Goal: Find specific page/section: Find specific page/section

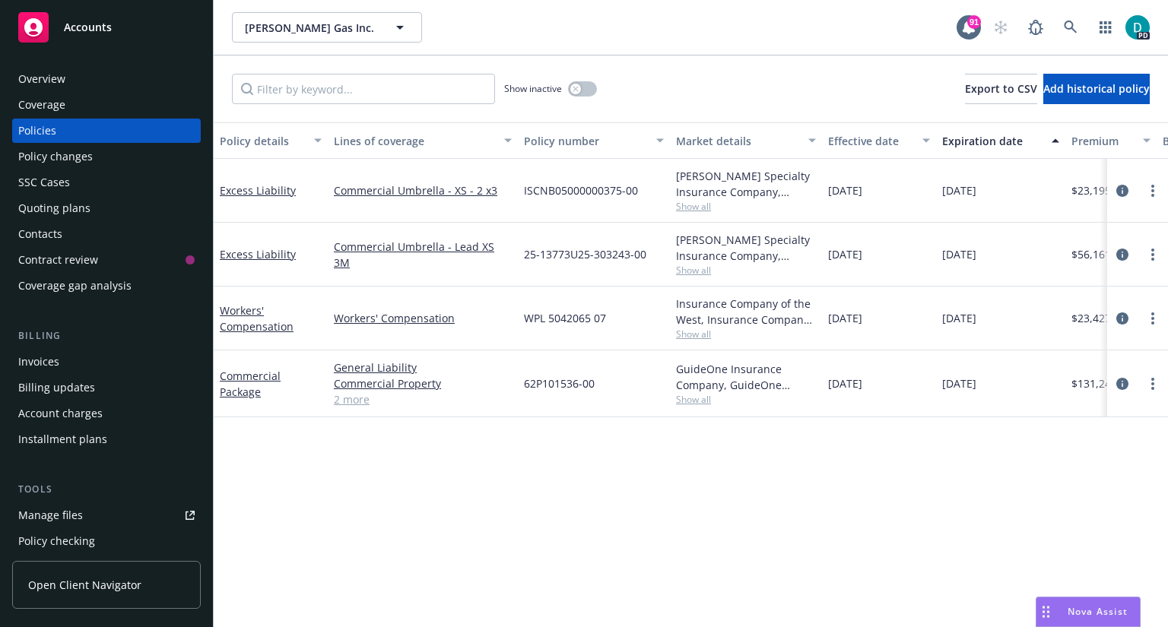
click at [35, 76] on div "Overview" at bounding box center [41, 79] width 47 height 24
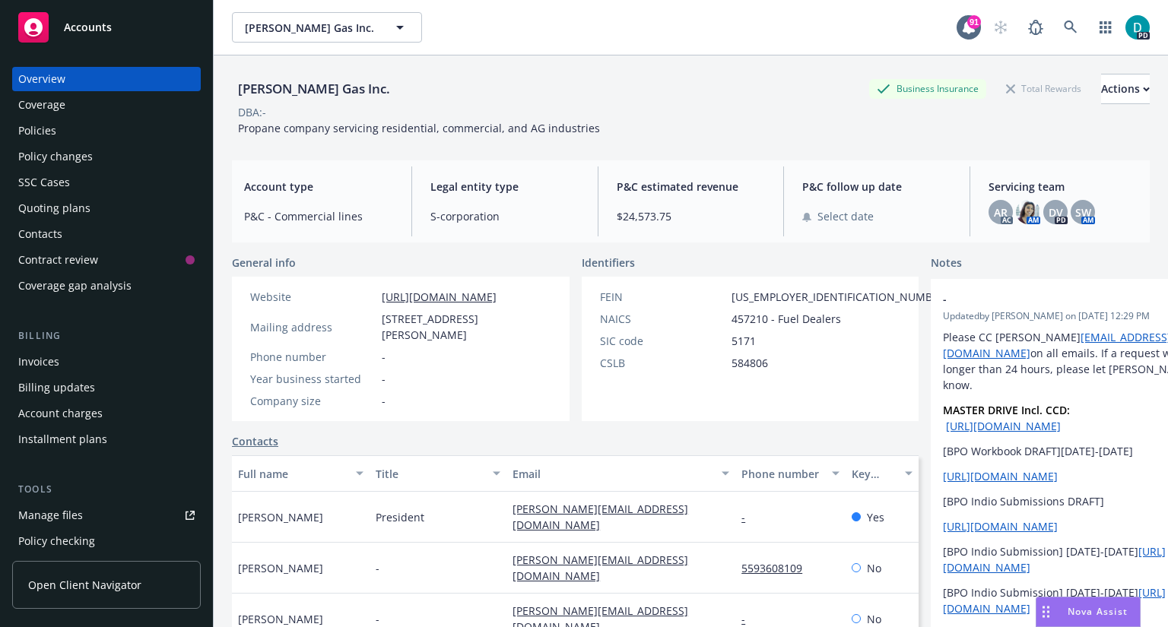
click at [67, 134] on div "Policies" at bounding box center [106, 131] width 176 height 24
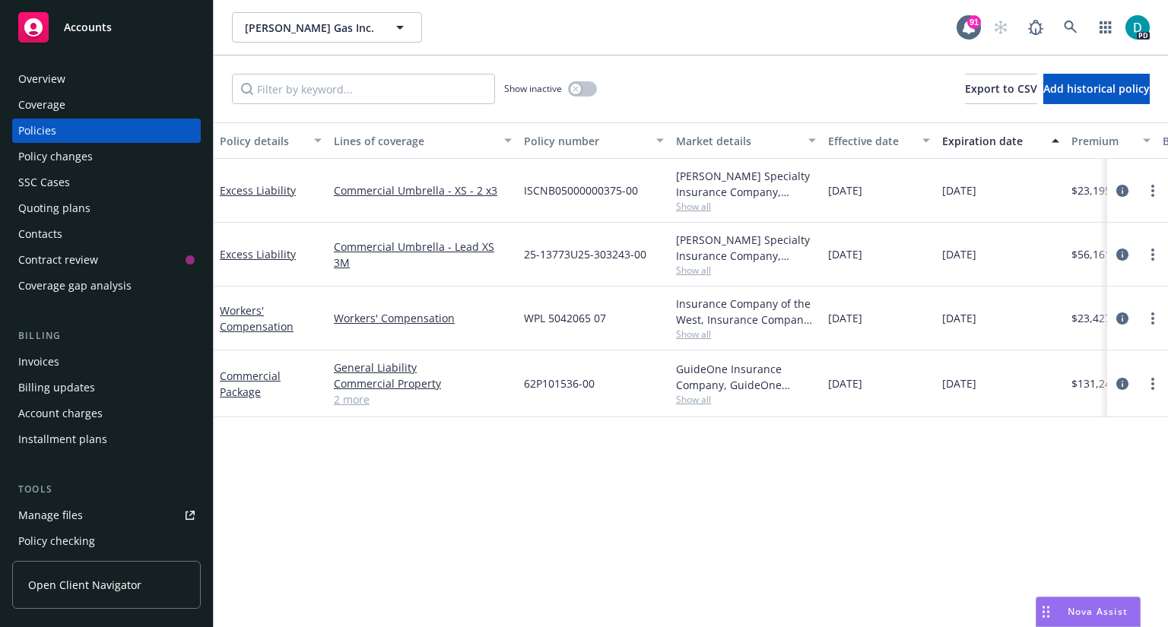
click at [52, 72] on div "Overview" at bounding box center [41, 79] width 47 height 24
